Goal: Ask a question

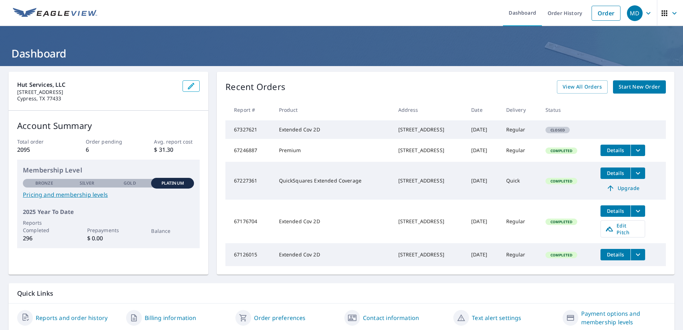
click at [637, 13] on div "MD" at bounding box center [635, 13] width 16 height 16
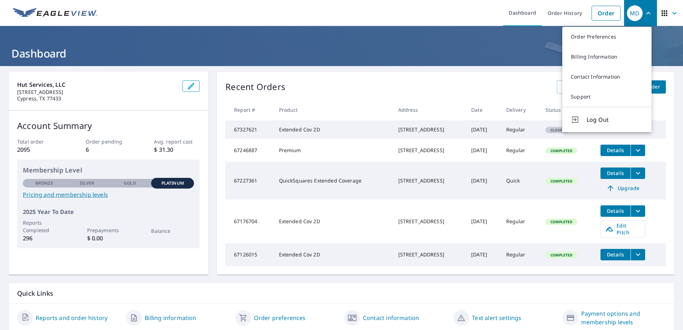
click at [259, 139] on td "67327621" at bounding box center [249, 129] width 48 height 19
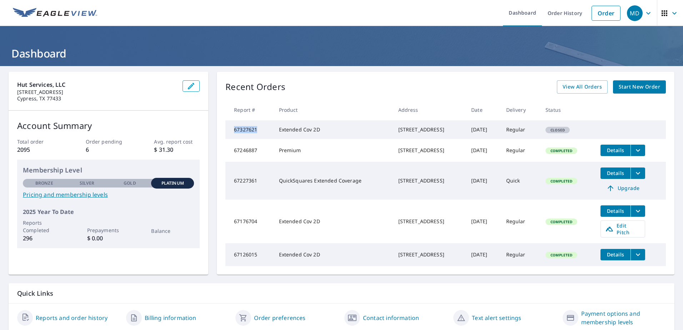
drag, startPoint x: 257, startPoint y: 133, endPoint x: 230, endPoint y: 136, distance: 26.6
click at [230, 136] on td "67327621" at bounding box center [249, 129] width 48 height 19
copy td "67327621"
click at [644, 10] on icon "button" at bounding box center [648, 13] width 9 height 9
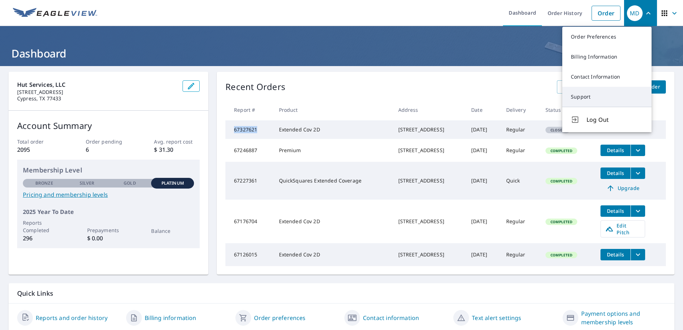
click at [595, 96] on link "Support" at bounding box center [606, 97] width 89 height 20
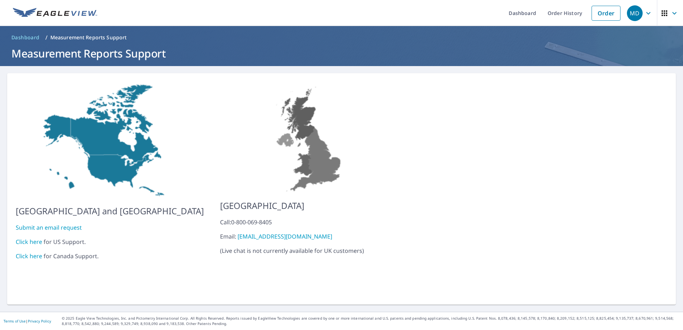
click at [33, 238] on link "Click here" at bounding box center [29, 242] width 26 height 8
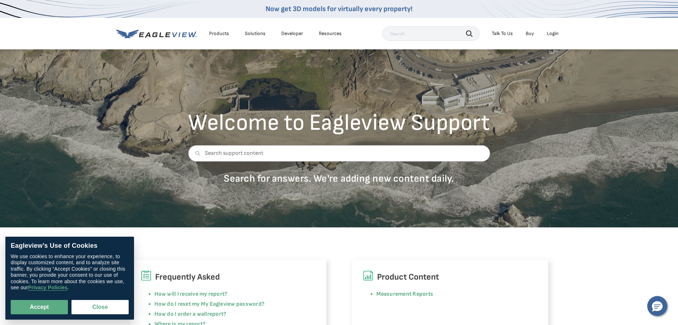
click at [19, 306] on button "Accept" at bounding box center [39, 307] width 57 height 14
checkbox input "true"
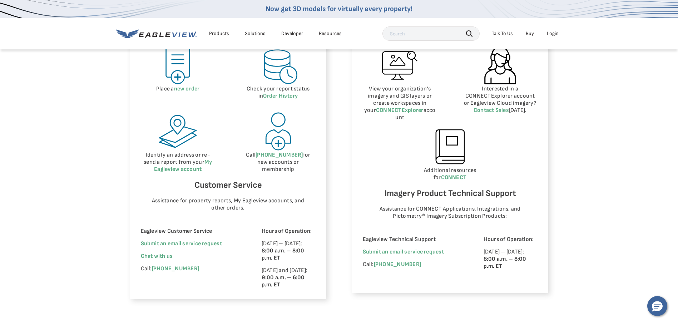
scroll to position [357, 0]
click at [155, 258] on span "Chat with us" at bounding box center [157, 255] width 32 height 7
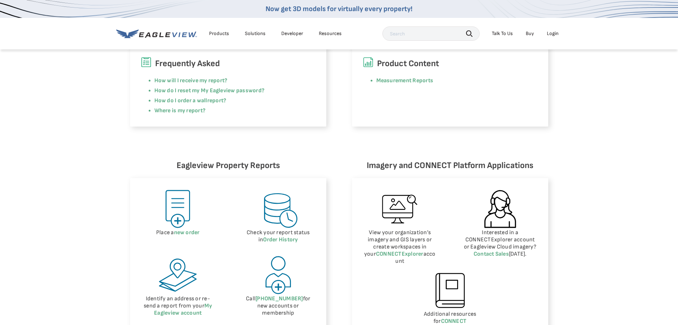
scroll to position [0, 0]
